Goal: Information Seeking & Learning: Understand process/instructions

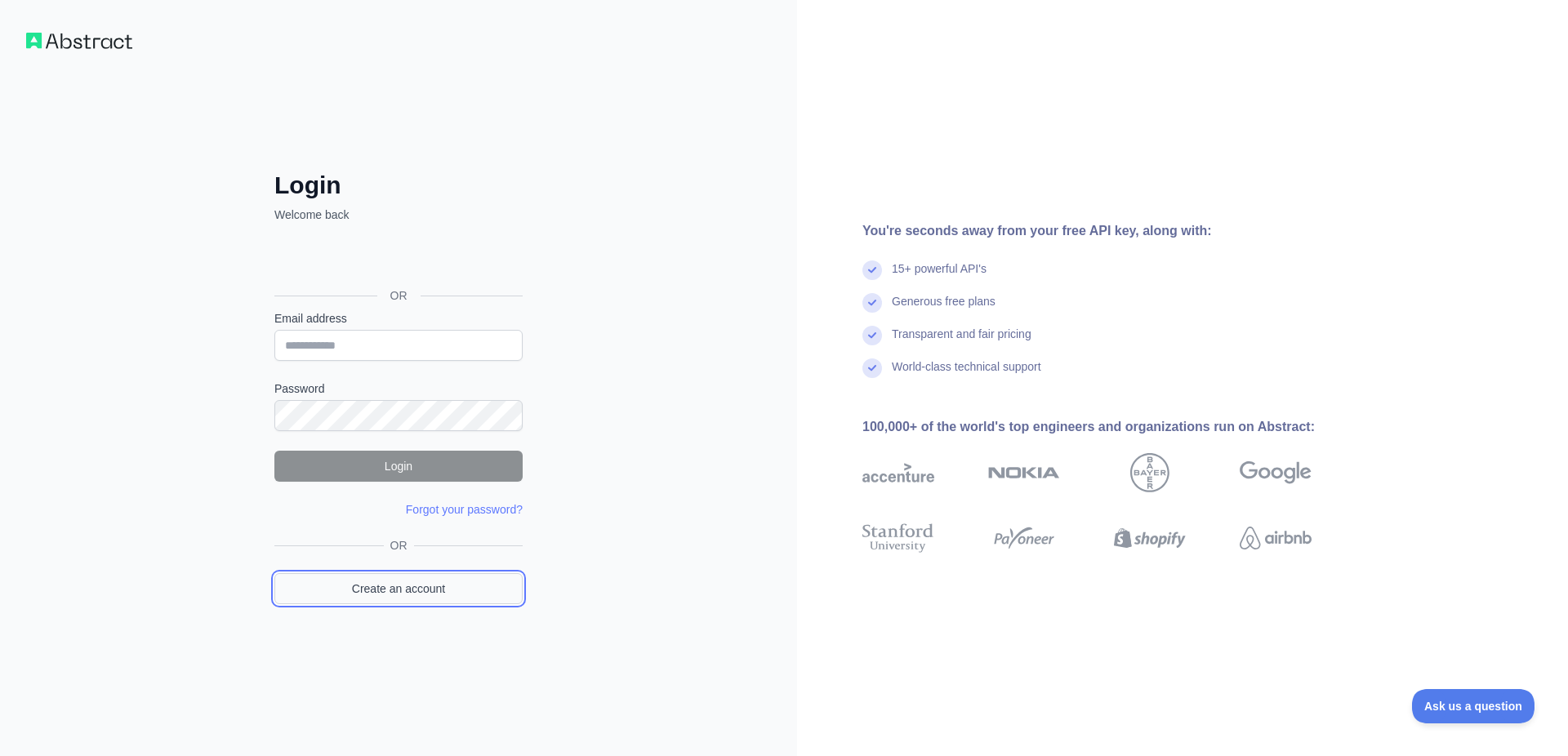
click at [451, 589] on link "Create an account" at bounding box center [398, 589] width 249 height 31
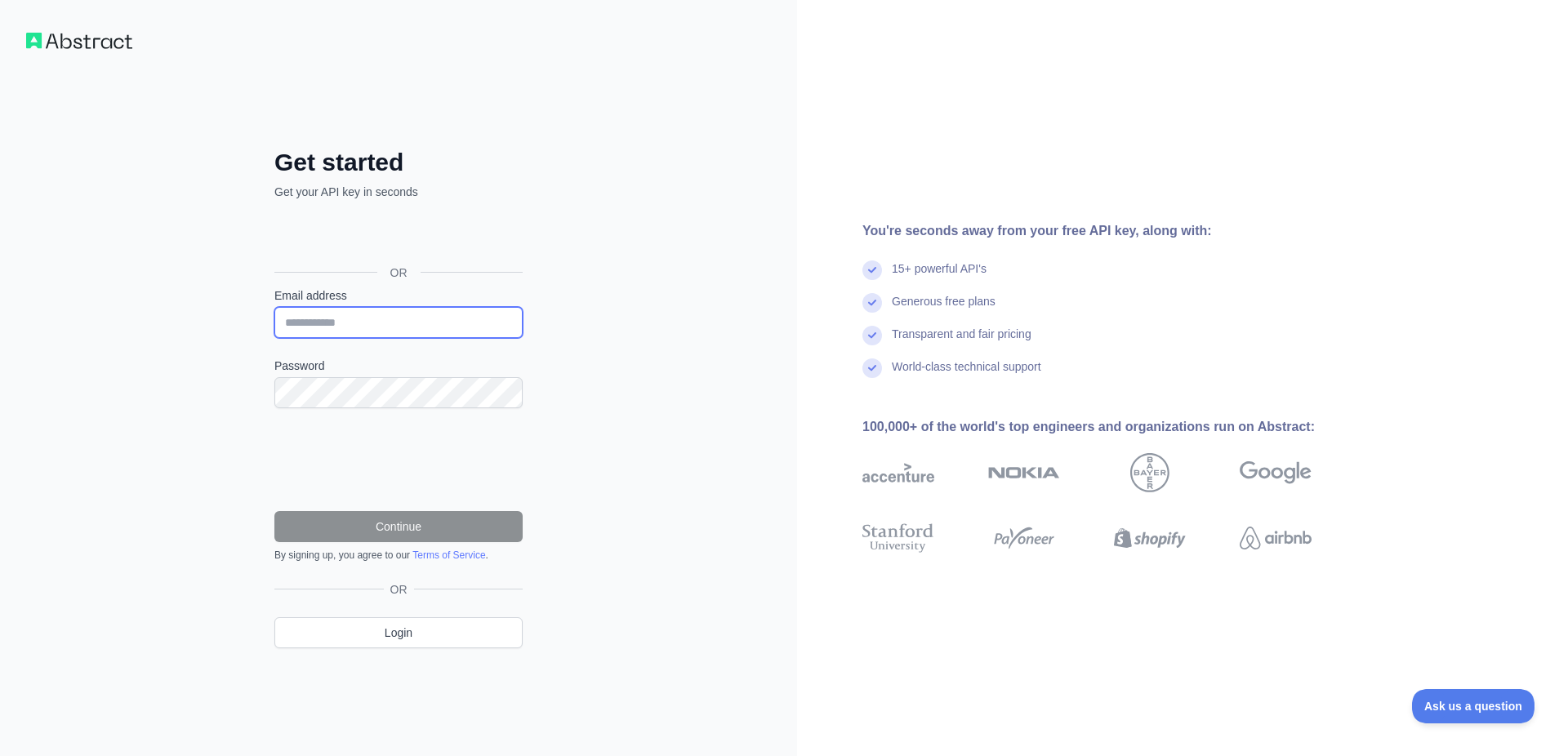
click at [414, 322] on input "Email address" at bounding box center [398, 322] width 249 height 31
type input "**********"
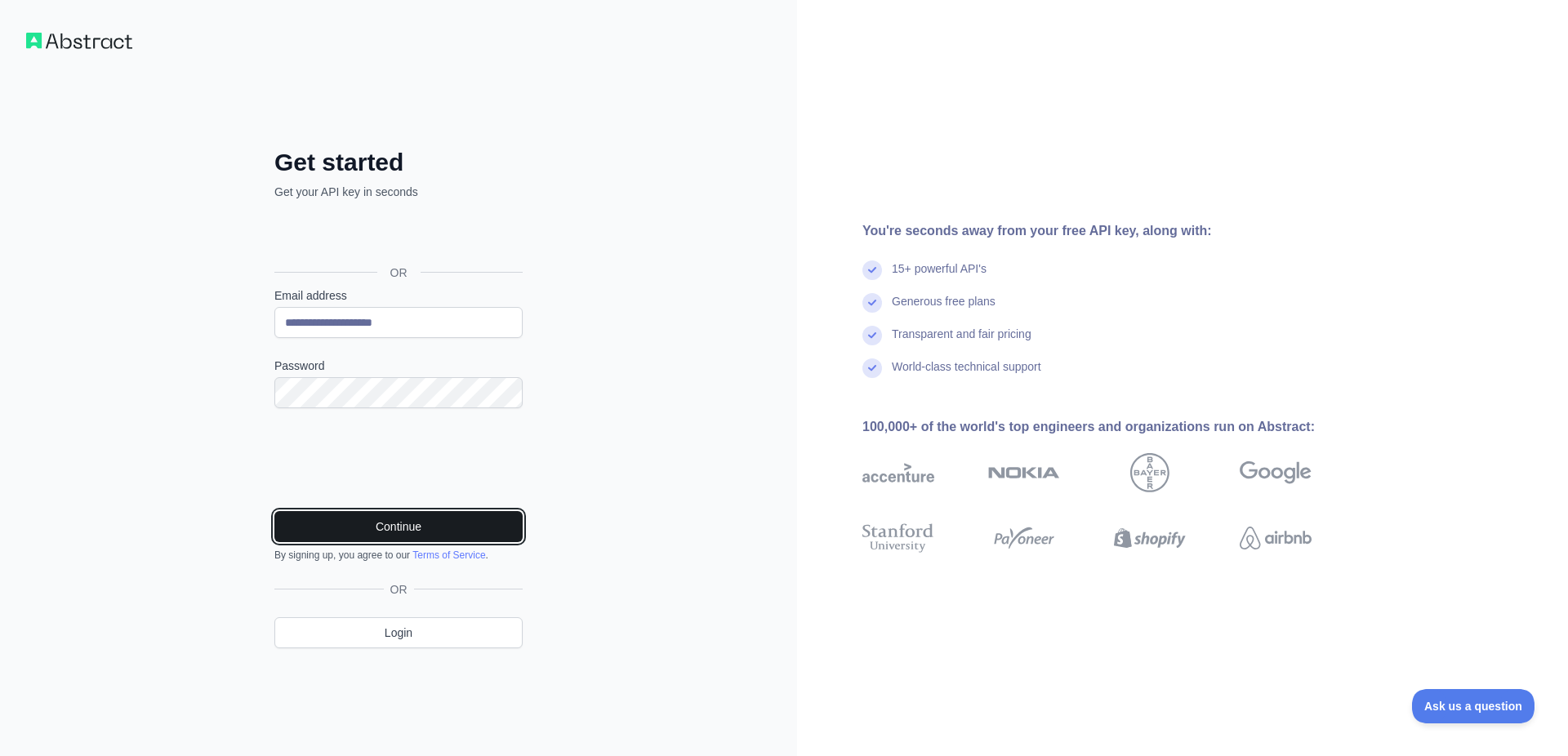
click at [472, 531] on button "Continue" at bounding box center [398, 526] width 249 height 31
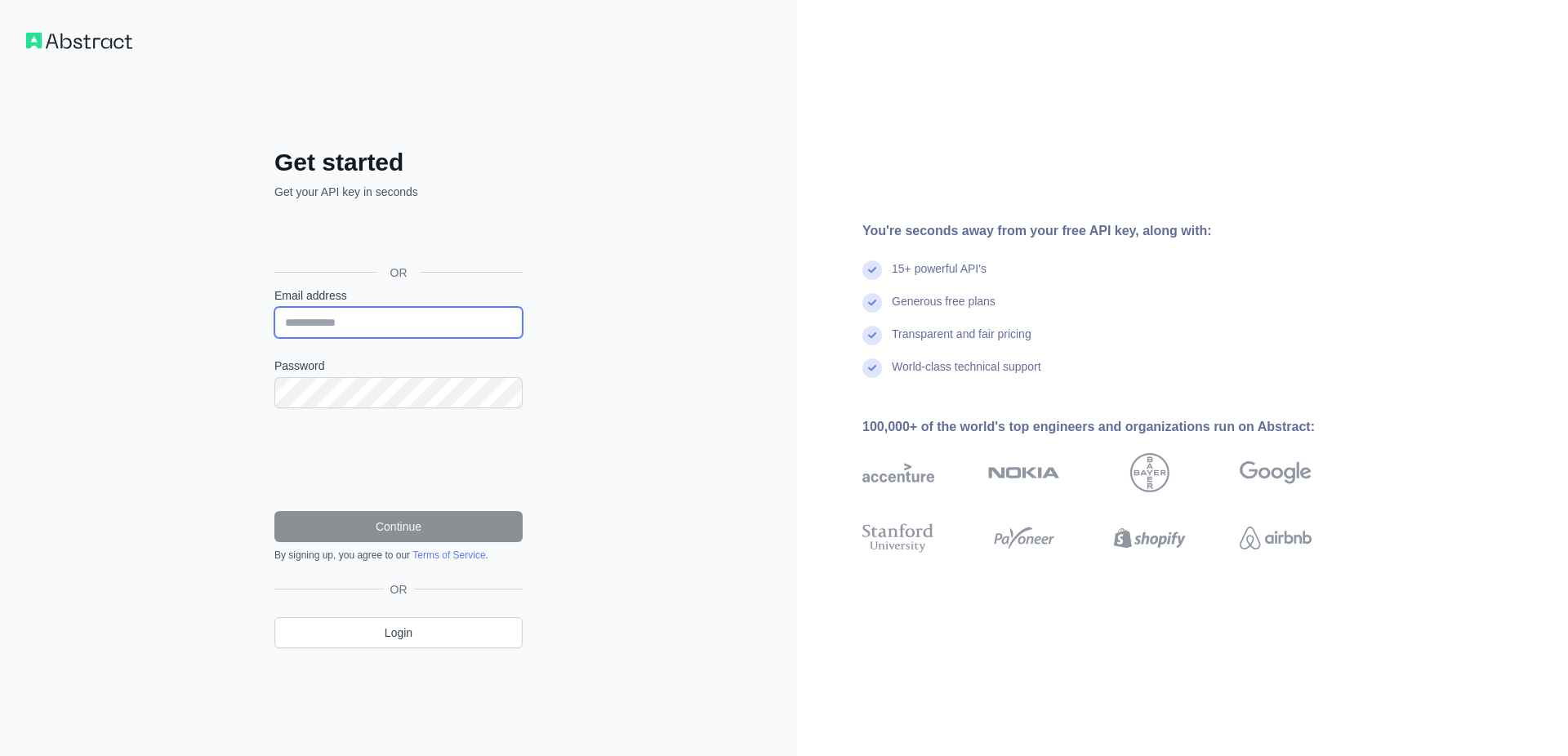
click at [418, 322] on input "Email address" at bounding box center [398, 322] width 249 height 31
type input "**********"
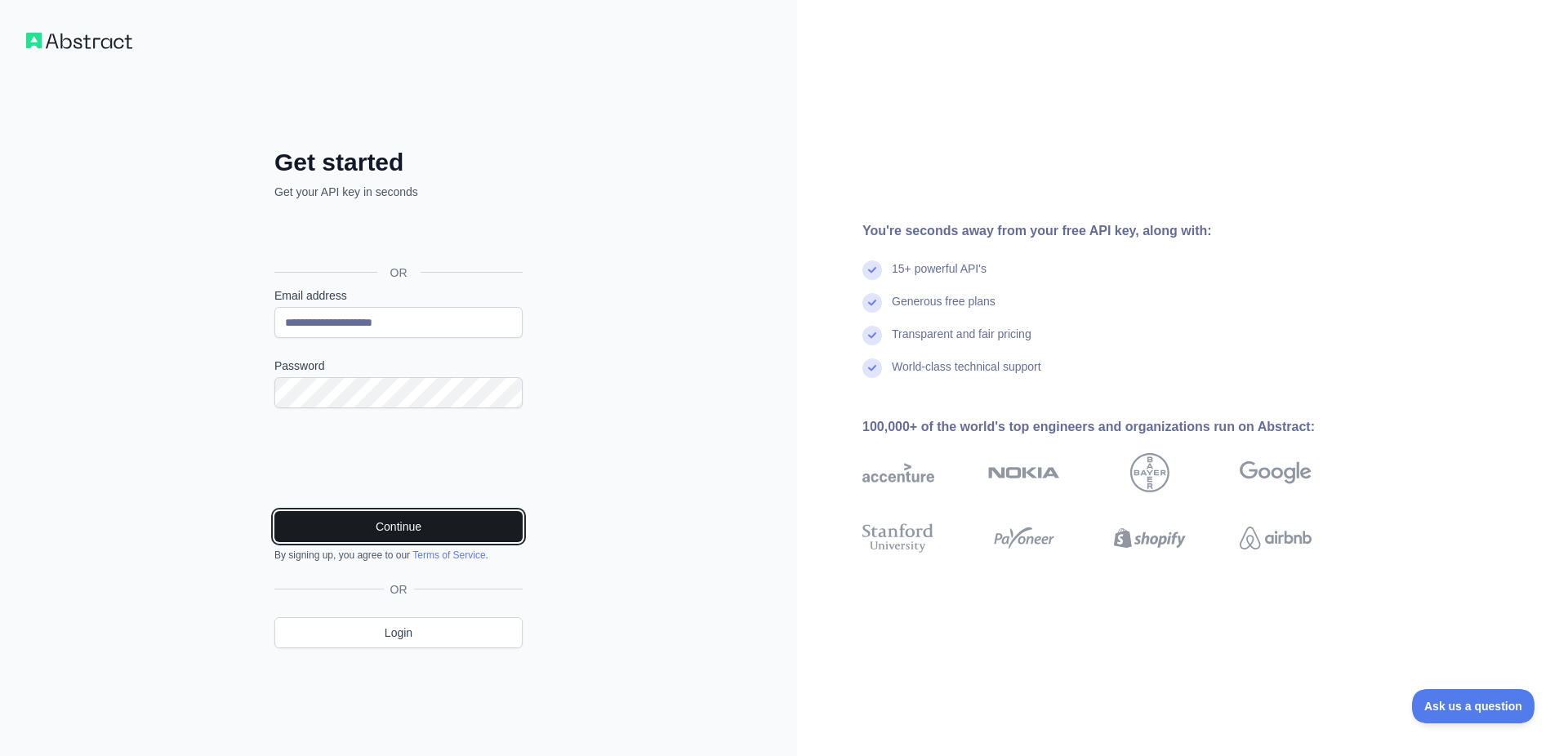
click at [400, 526] on button "Continue" at bounding box center [398, 526] width 249 height 31
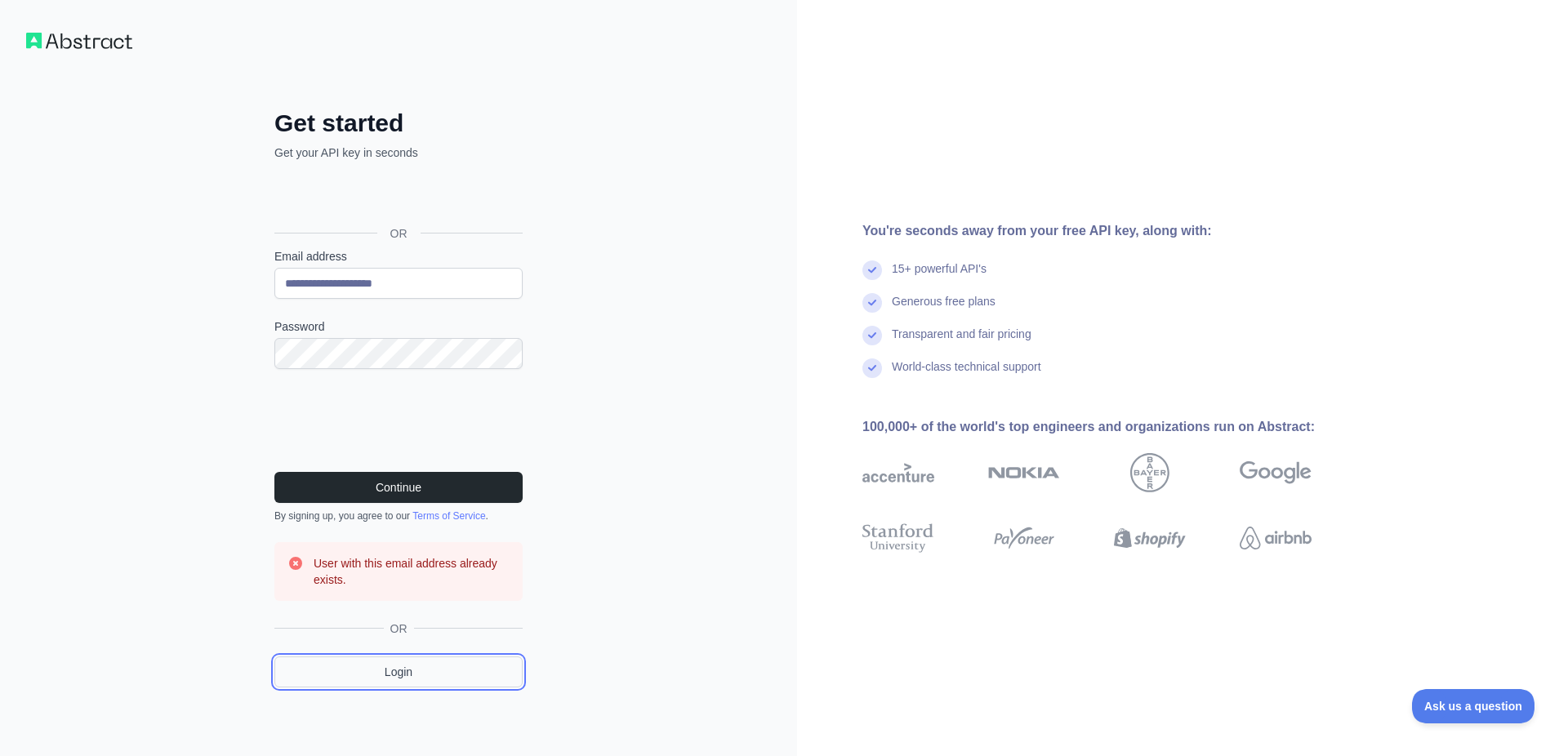
click at [396, 670] on link "Login" at bounding box center [398, 672] width 249 height 31
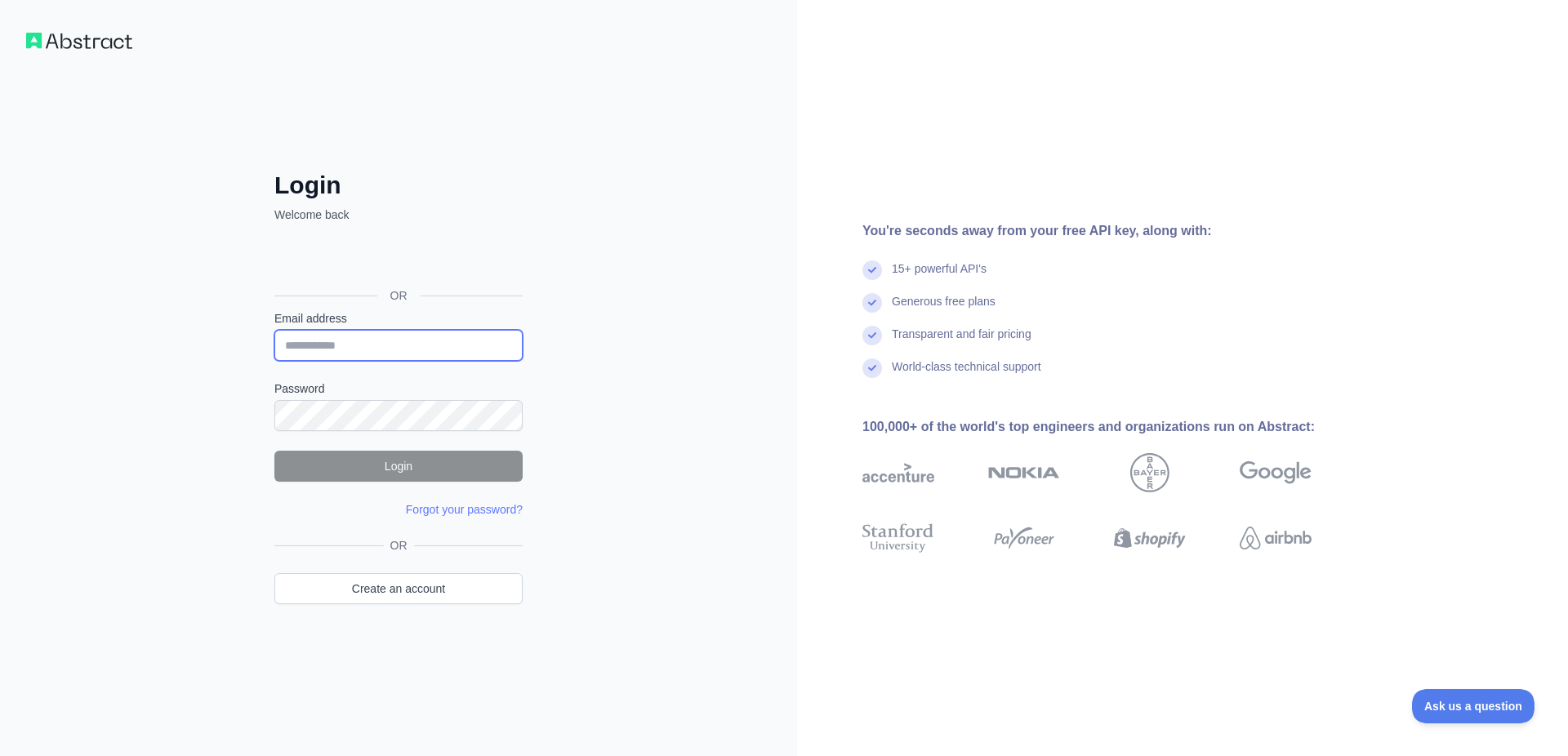
click at [410, 354] on input "Email address" at bounding box center [398, 345] width 249 height 31
type input "**********"
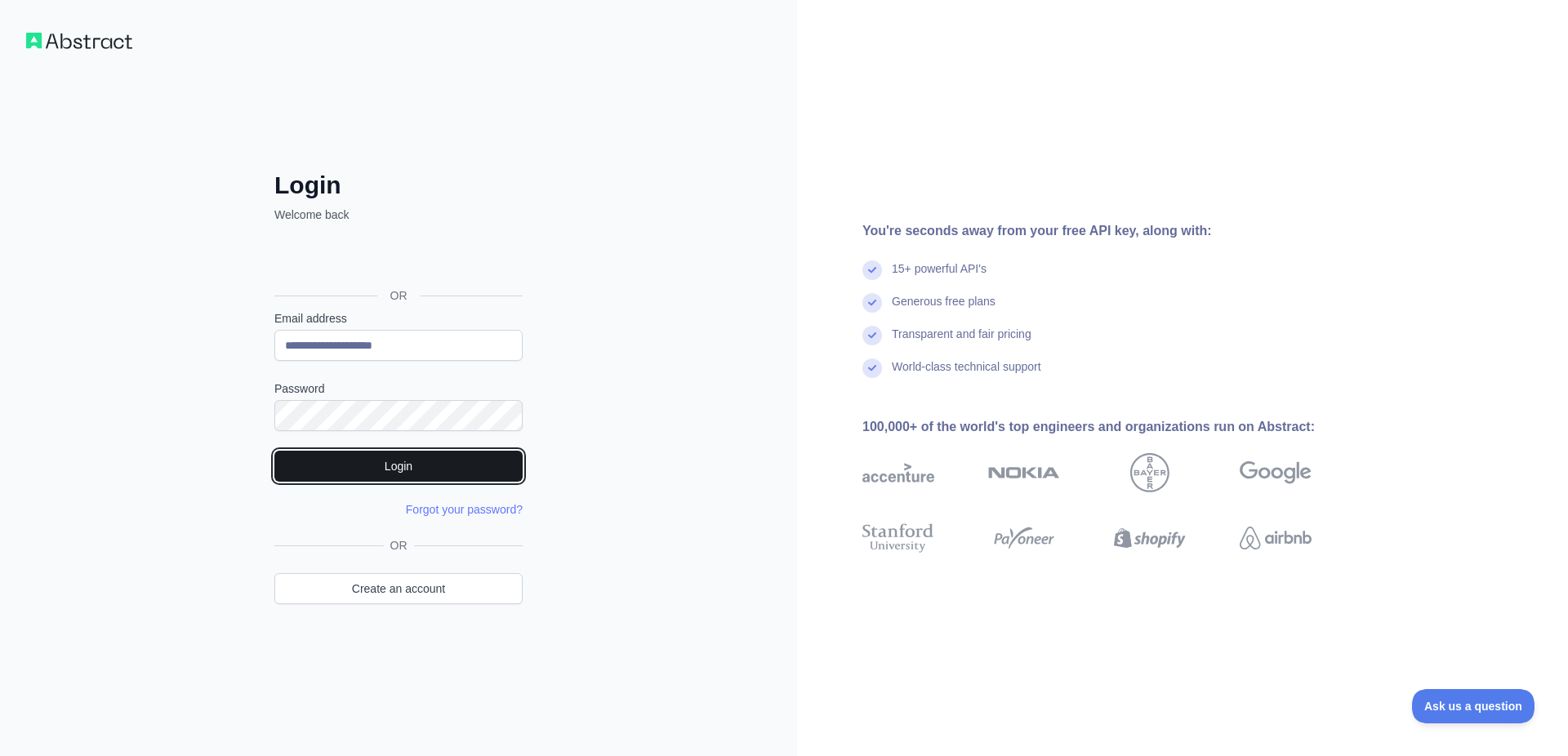
click at [421, 466] on button "Login" at bounding box center [398, 466] width 249 height 31
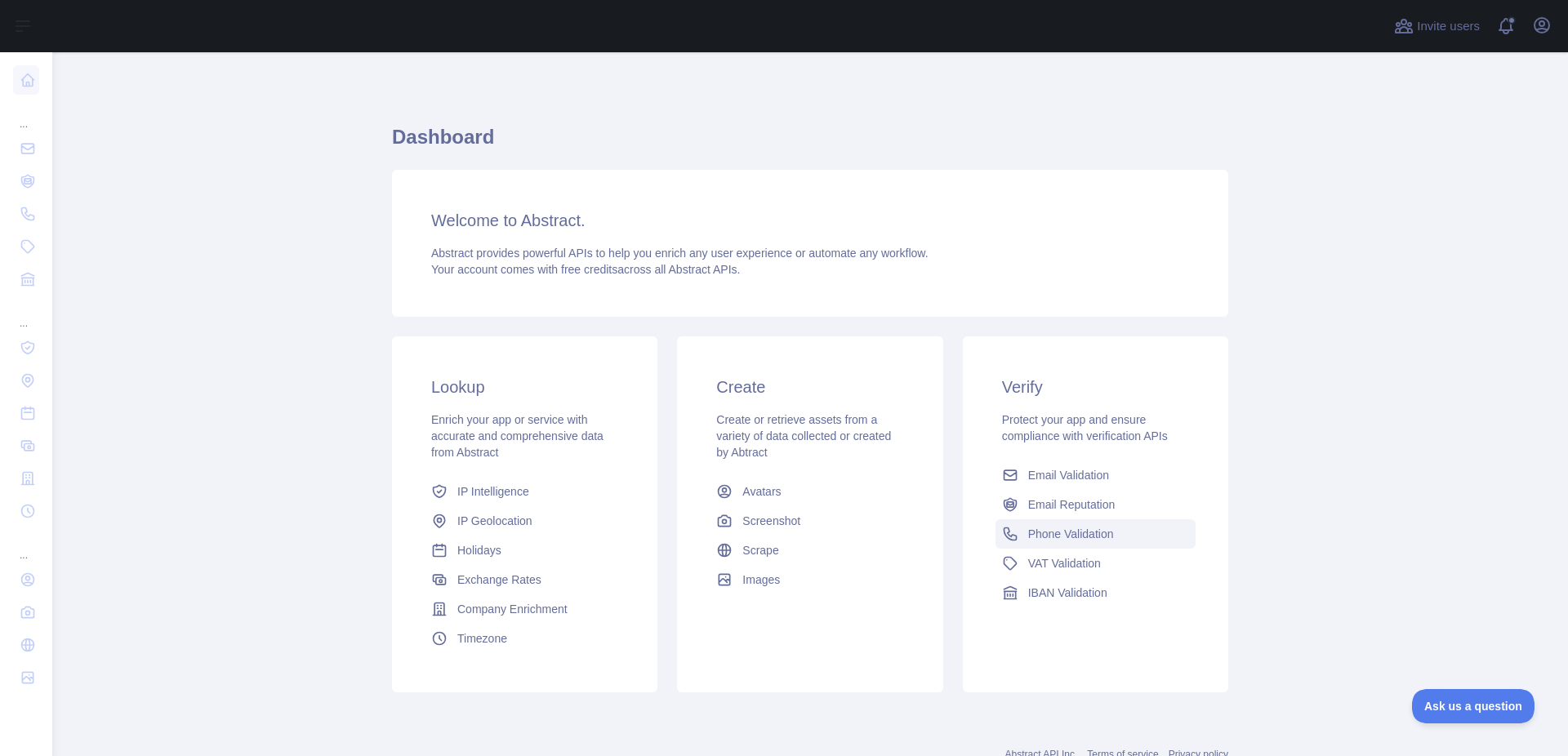
click at [1085, 528] on span "Phone Validation" at bounding box center [1071, 534] width 86 height 16
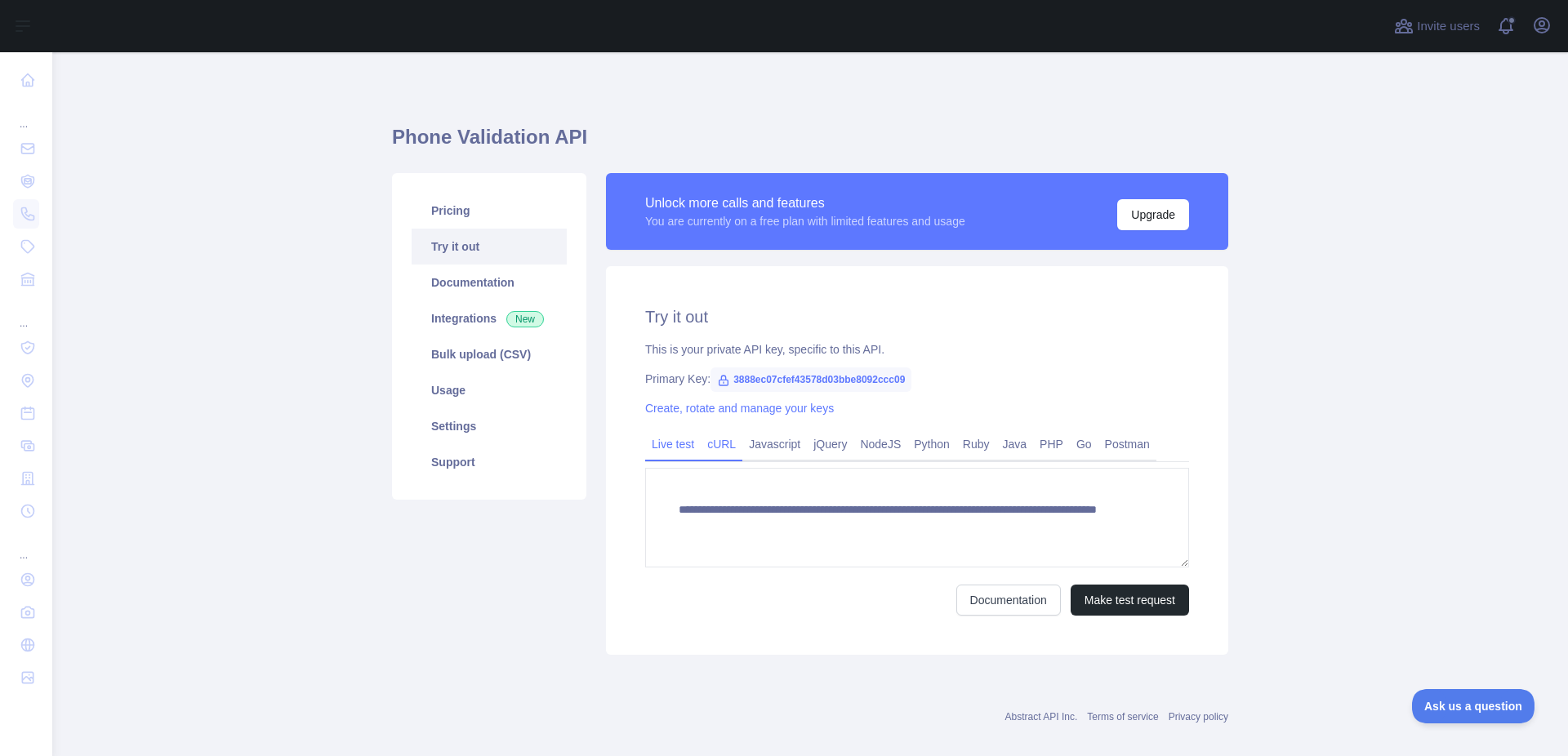
click at [711, 438] on link "cURL" at bounding box center [721, 444] width 42 height 26
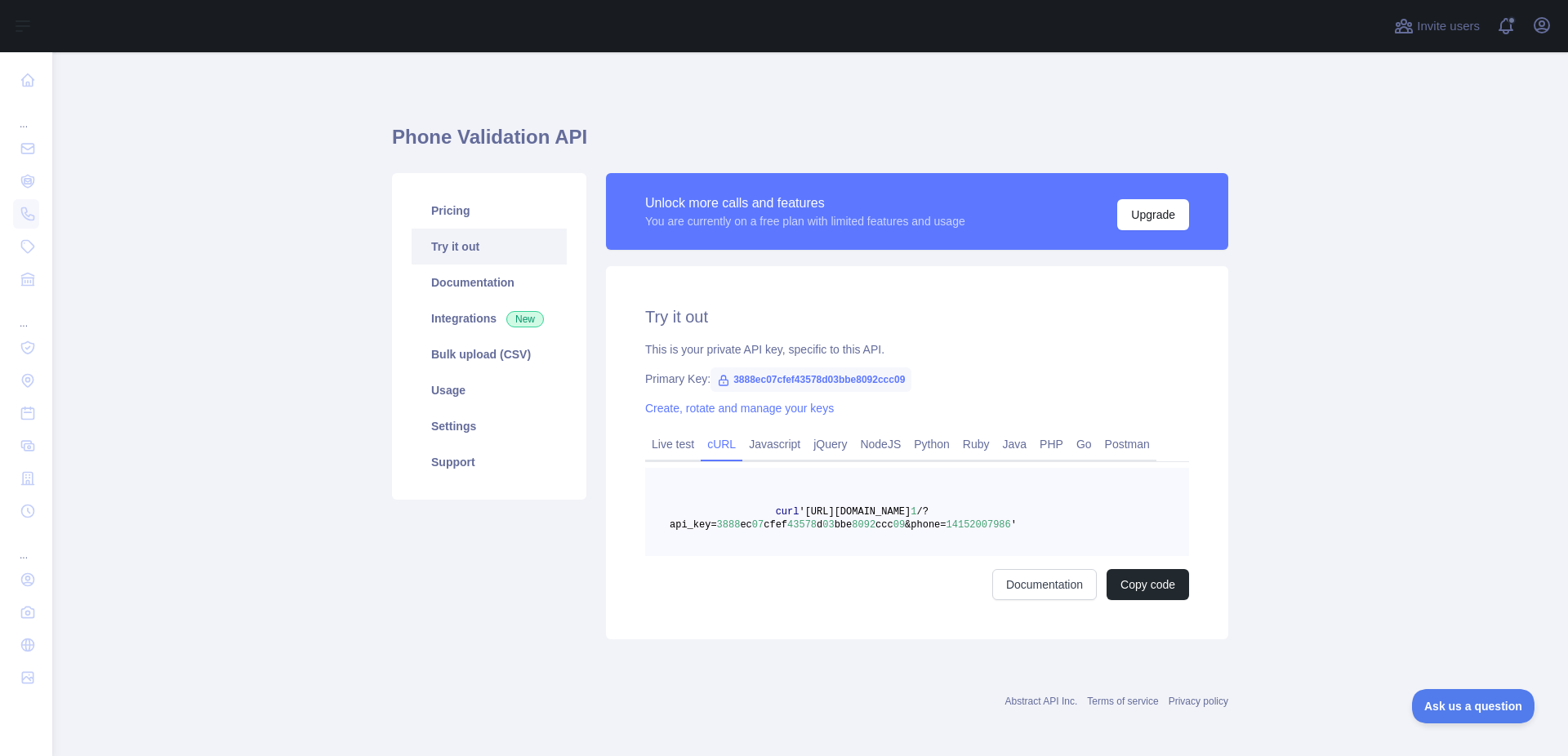
click at [716, 444] on link "cURL" at bounding box center [721, 444] width 42 height 26
click at [1124, 575] on button "Copy code" at bounding box center [1147, 585] width 82 height 31
drag, startPoint x: 901, startPoint y: 379, endPoint x: 849, endPoint y: 383, distance: 52.2
click at [849, 383] on span "3888ec07cfef43578d03bbe8092ccc09" at bounding box center [810, 379] width 201 height 25
click at [452, 209] on link "Pricing" at bounding box center [489, 211] width 156 height 36
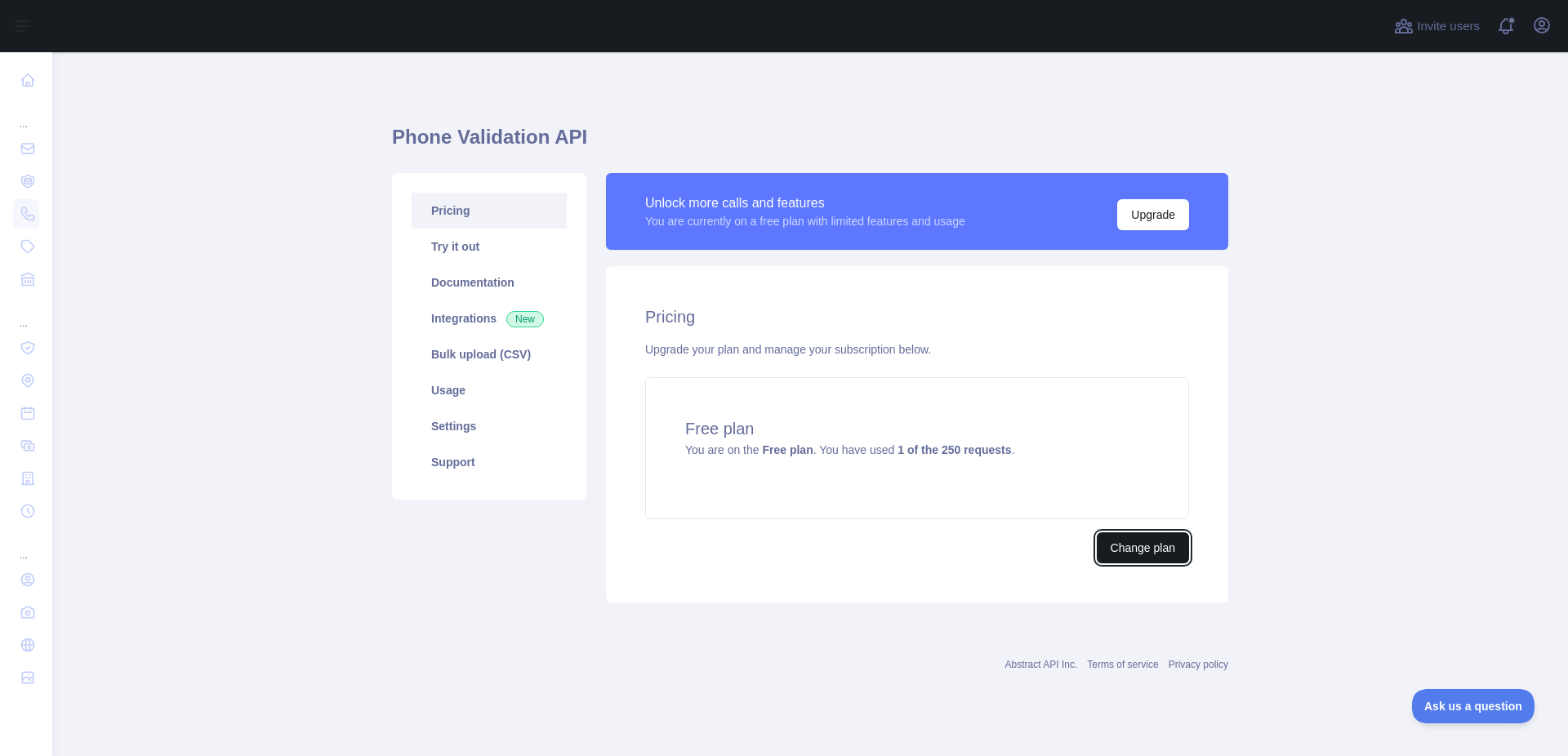
click at [1157, 543] on button "Change plan" at bounding box center [1142, 548] width 92 height 31
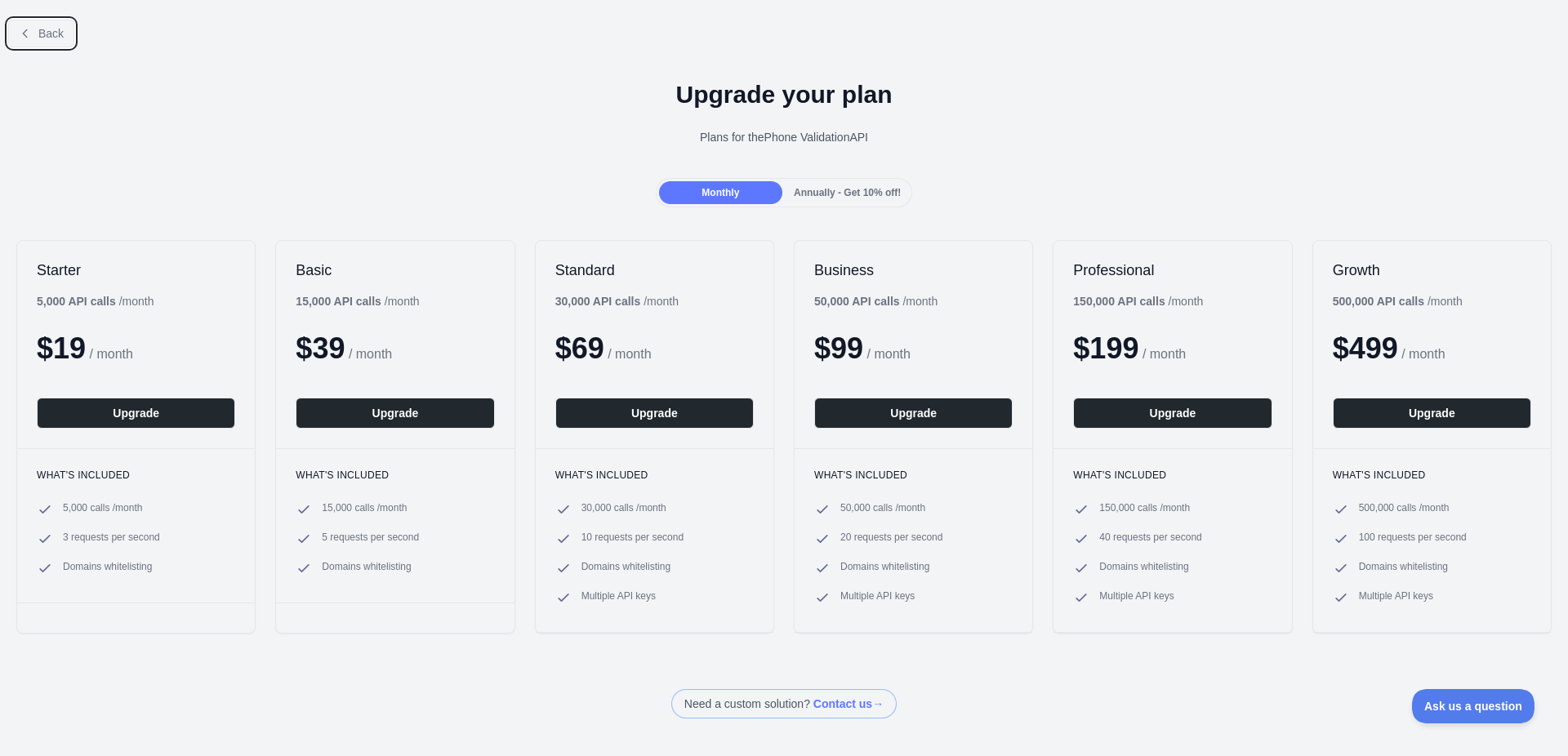
click at [31, 26] on button "Back" at bounding box center [41, 34] width 66 height 28
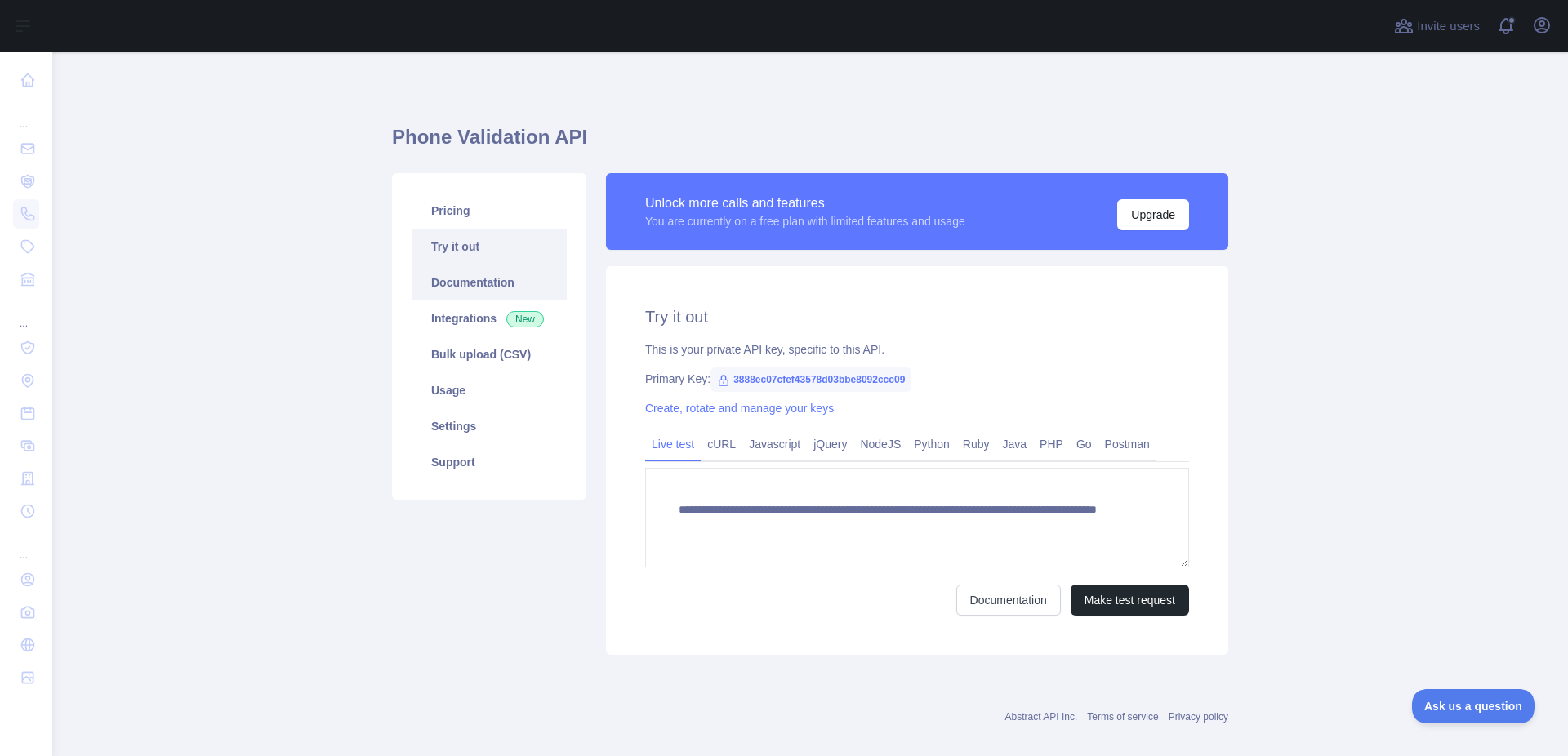
click at [430, 275] on link "Documentation" at bounding box center [489, 282] width 156 height 36
click at [724, 448] on link "cURL" at bounding box center [721, 444] width 42 height 26
